Goal: Book appointment/travel/reservation

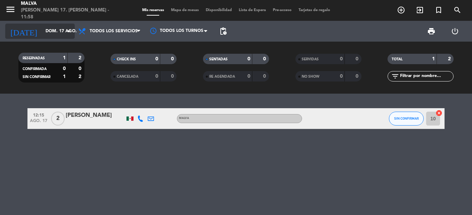
click at [71, 27] on icon "arrow_drop_down" at bounding box center [69, 31] width 8 height 8
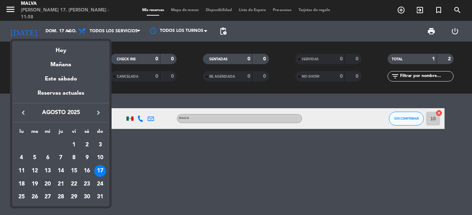
click at [45, 183] on div "20" at bounding box center [48, 184] width 12 height 12
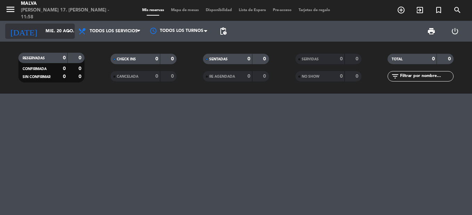
click at [68, 27] on input "mié. 20 ago." at bounding box center [71, 31] width 59 height 12
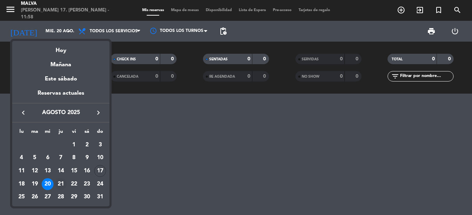
click at [61, 181] on div "21" at bounding box center [61, 184] width 12 height 12
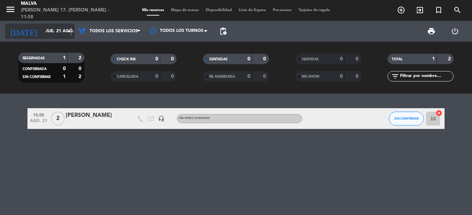
click at [72, 29] on icon "arrow_drop_down" at bounding box center [69, 31] width 8 height 8
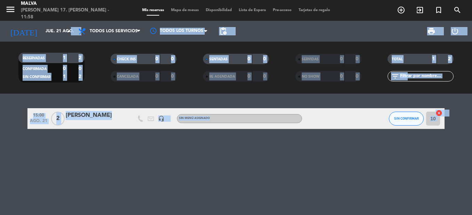
drag, startPoint x: 72, startPoint y: 29, endPoint x: 64, endPoint y: 48, distance: 20.8
click at [64, 48] on div "RESERVADAS 1 2 CONFIRMADA 0 0 SIN CONFIRMAR 1 2 CHECK INS 0 0 CANCELADA 0 0 SEN…" at bounding box center [236, 68] width 472 height 52
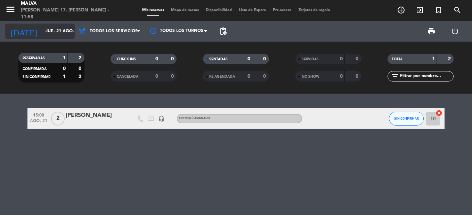
click at [68, 30] on icon "arrow_drop_down" at bounding box center [69, 31] width 8 height 8
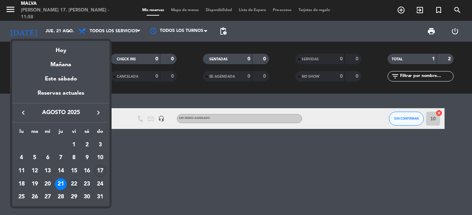
click at [73, 184] on div "22" at bounding box center [74, 184] width 12 height 12
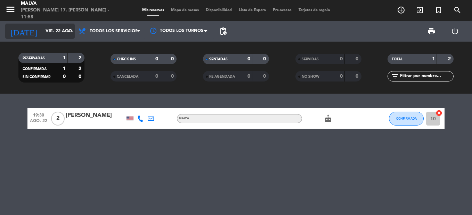
click at [68, 29] on icon "arrow_drop_down" at bounding box center [69, 31] width 8 height 8
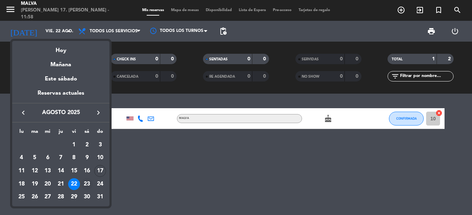
click at [85, 182] on div "23" at bounding box center [87, 184] width 12 height 12
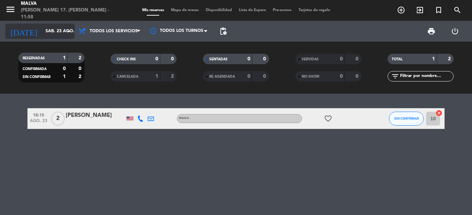
click at [68, 34] on icon "arrow_drop_down" at bounding box center [69, 31] width 8 height 8
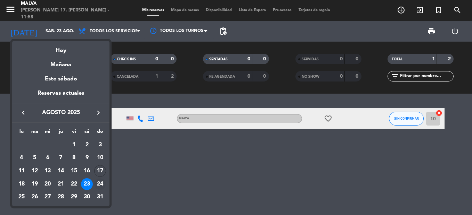
click at [99, 182] on div "24" at bounding box center [100, 184] width 12 height 12
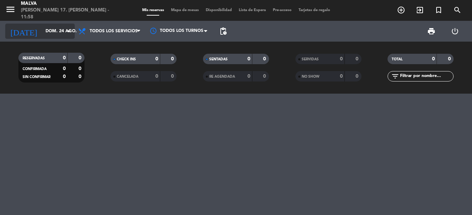
click at [66, 30] on icon "arrow_drop_down" at bounding box center [69, 31] width 8 height 8
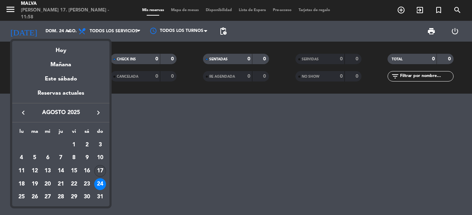
click at [97, 171] on div "17" at bounding box center [100, 171] width 12 height 12
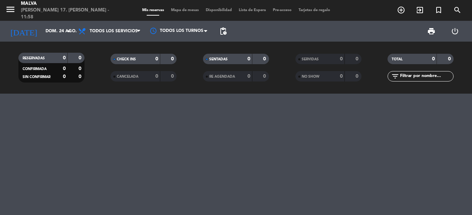
type input "dom. 17 ago."
